Goal: Check status

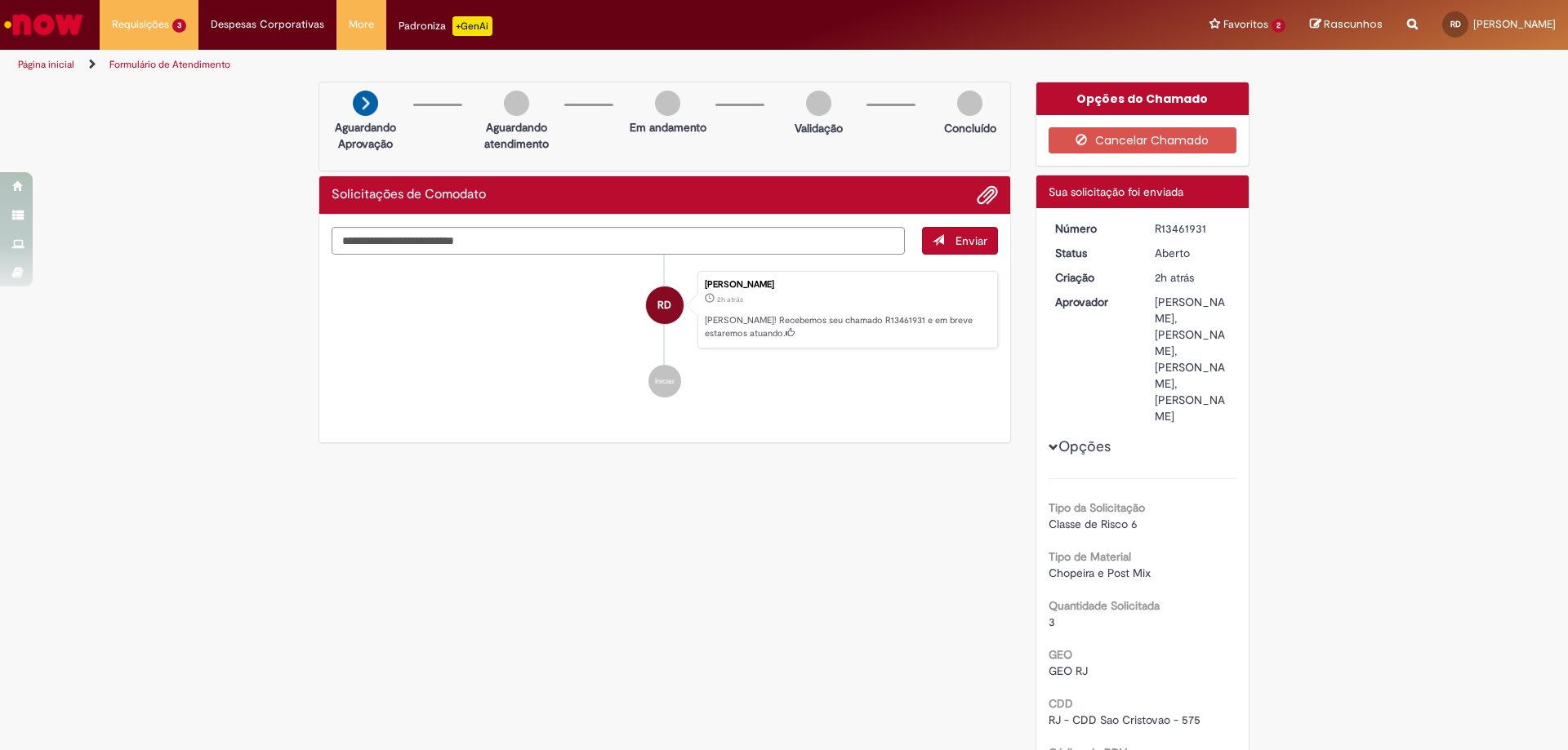
click at [1181, 225] on div "R13461931" at bounding box center [1192, 228] width 76 height 16
copy div "R13461931"
click at [1173, 226] on div "R13461926" at bounding box center [1192, 228] width 76 height 16
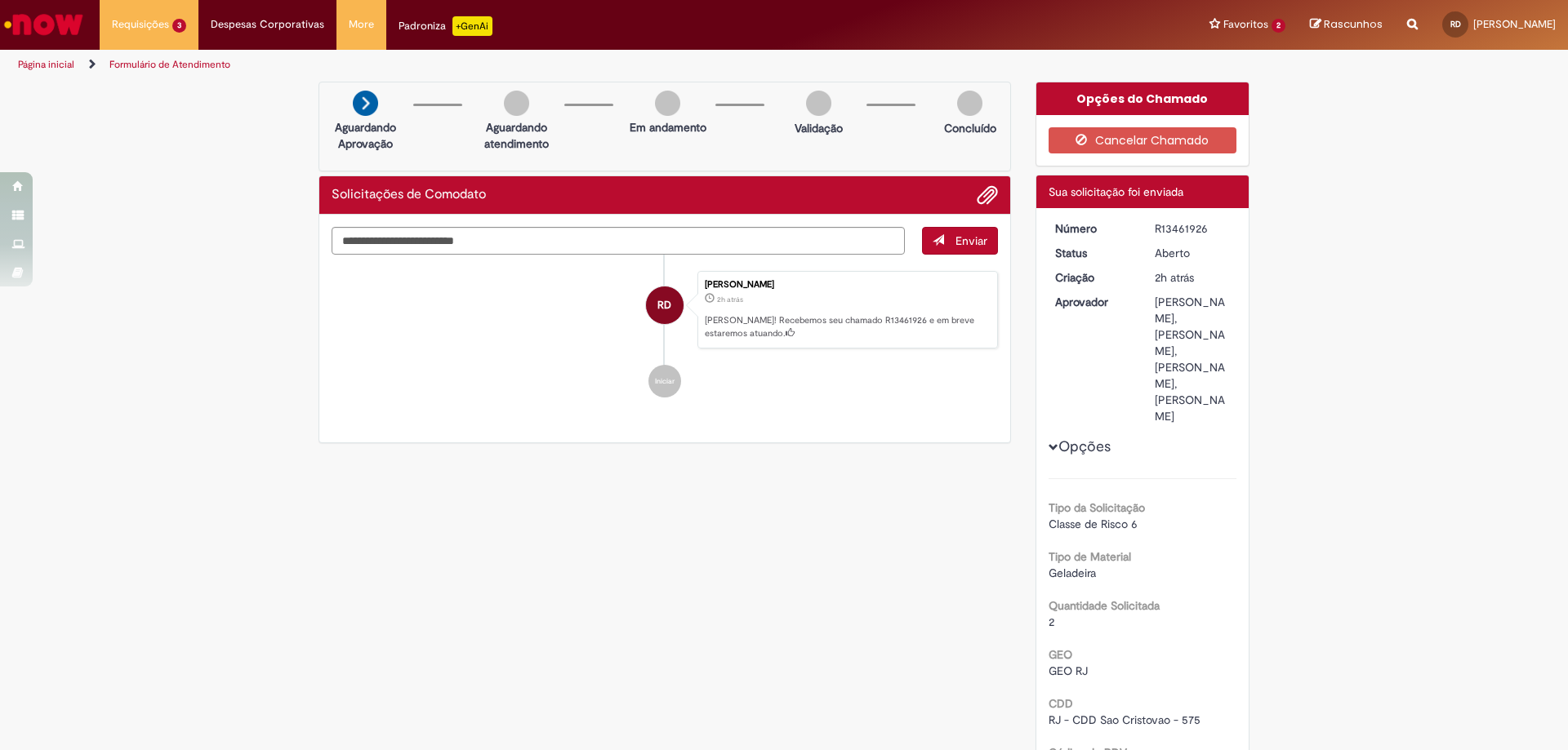
copy div "R13461926"
click at [1481, 188] on div "Verificar Código de Barras Aguardando Aprovação Aguardando atendimento Em andam…" at bounding box center [784, 546] width 1568 height 928
click at [1179, 225] on div "R13461926" at bounding box center [1192, 228] width 76 height 16
copy div "R13461926"
